Goal: Browse casually: Explore the website without a specific task or goal

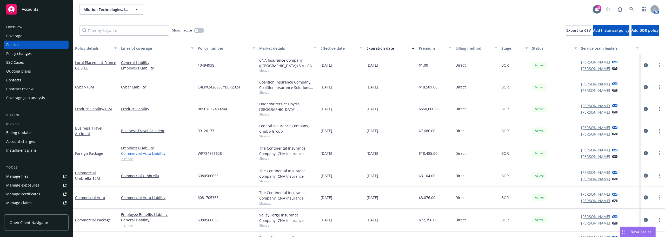
scroll to position [26, 0]
